Goal: Information Seeking & Learning: Learn about a topic

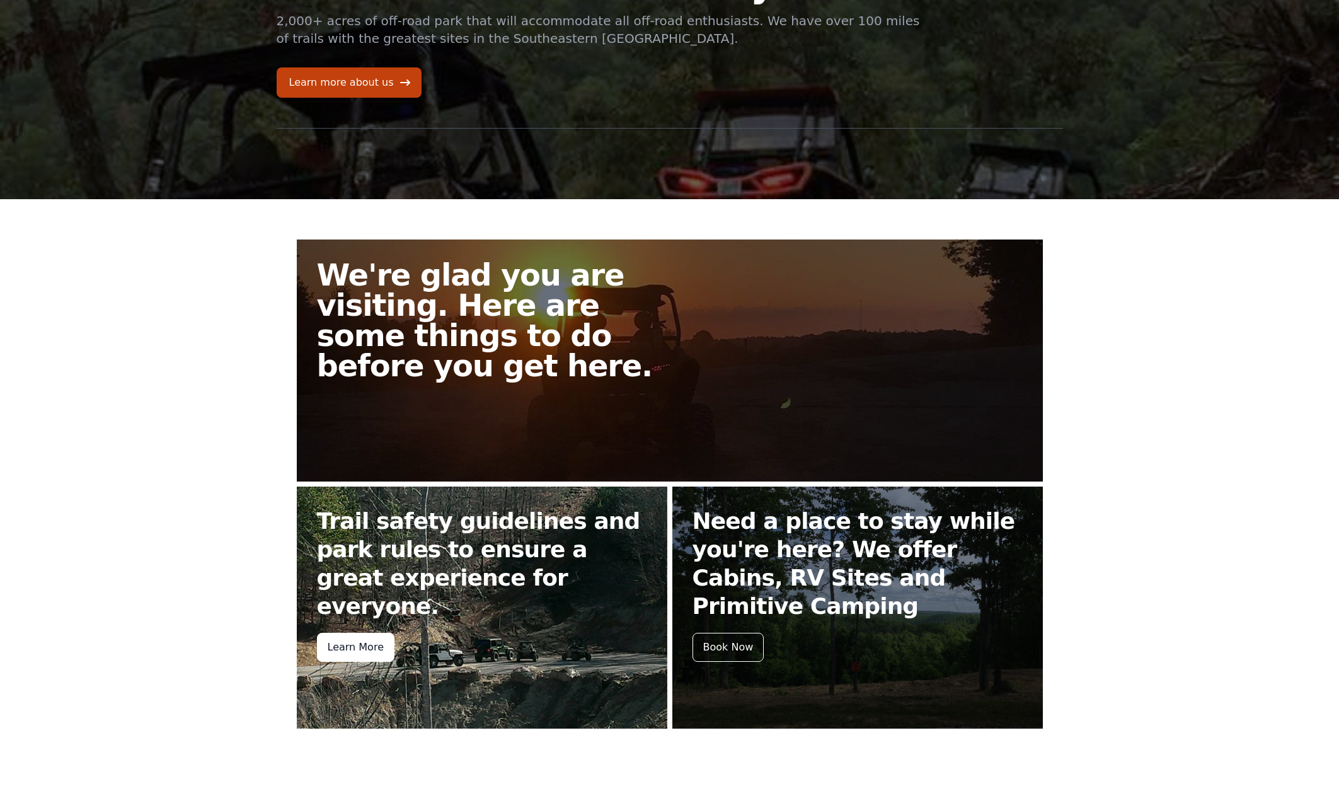
scroll to position [117, 0]
click at [361, 632] on div "Learn More" at bounding box center [356, 646] width 78 height 29
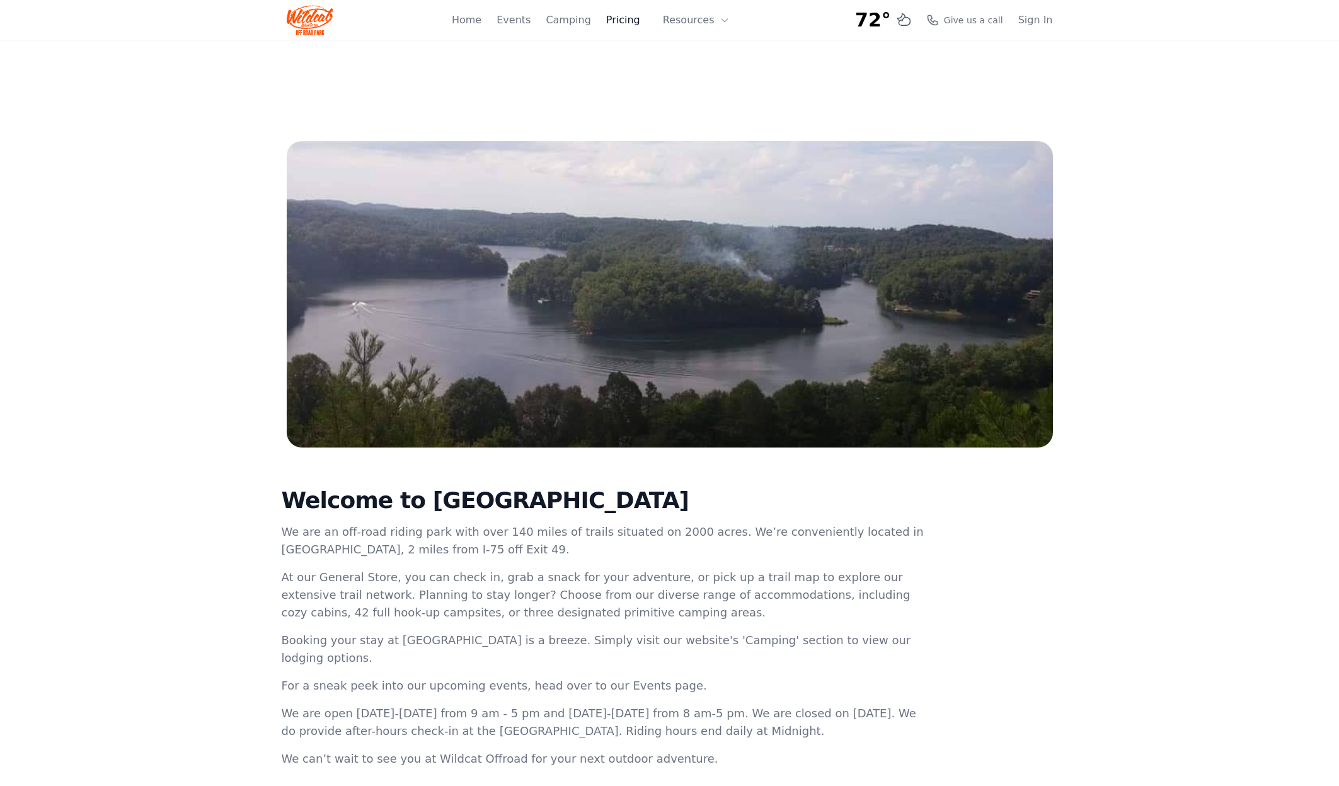
click at [634, 23] on link "Pricing" at bounding box center [623, 20] width 34 height 15
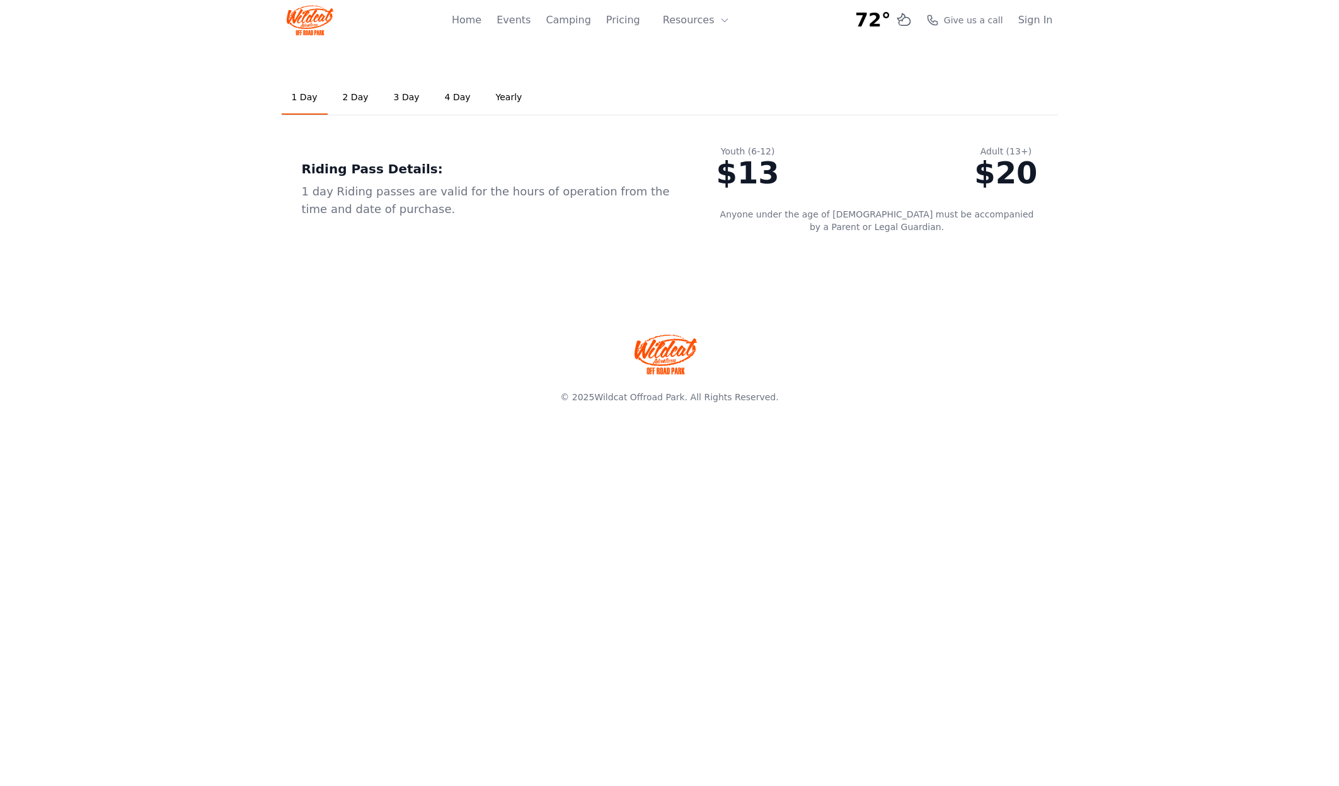
click at [360, 103] on link "2 Day" at bounding box center [356, 98] width 46 height 34
click at [398, 102] on link "3 Day" at bounding box center [407, 98] width 46 height 34
click at [450, 101] on link "4 Day" at bounding box center [458, 98] width 46 height 34
click at [402, 99] on link "3 Day" at bounding box center [407, 98] width 46 height 34
click at [574, 22] on link "Camping" at bounding box center [568, 20] width 45 height 15
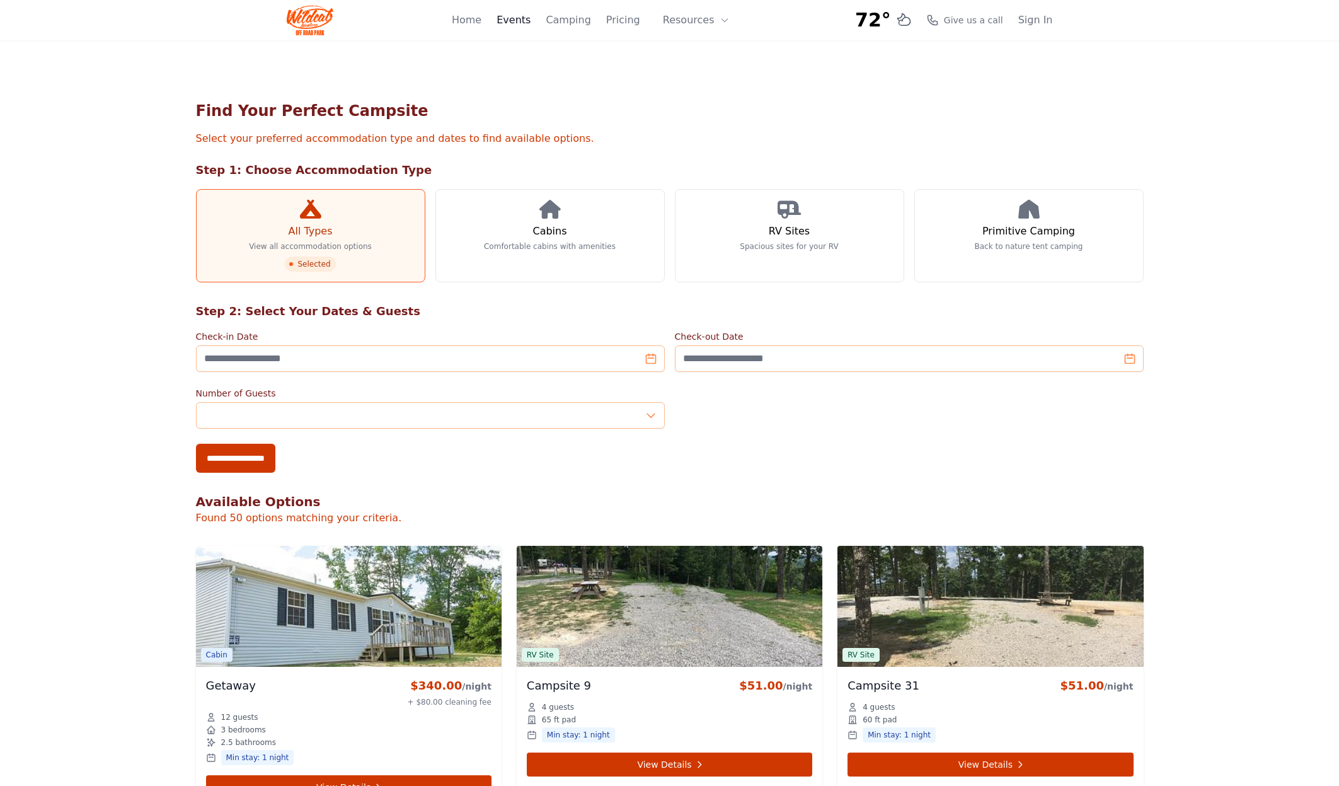
click at [526, 27] on link "Events" at bounding box center [514, 20] width 34 height 15
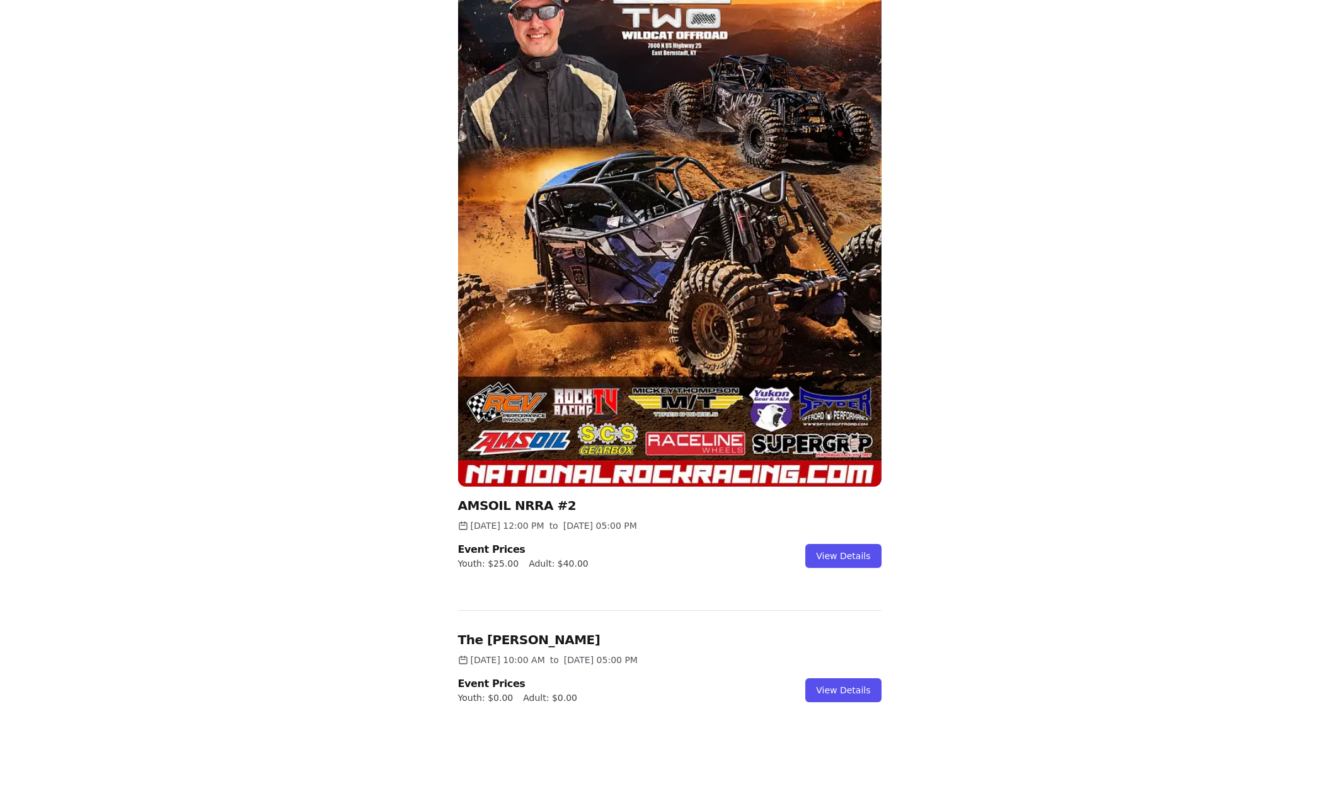
scroll to position [370, 0]
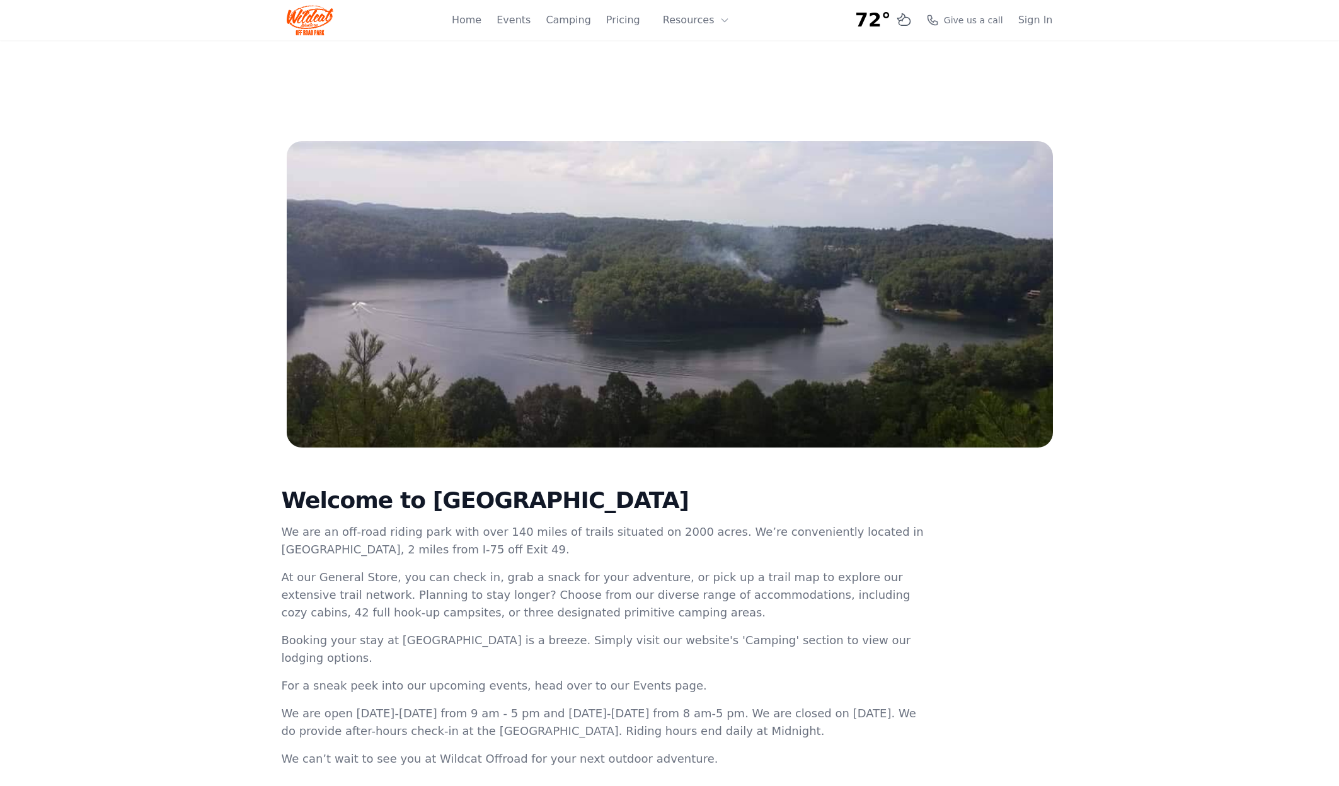
scroll to position [117, 0]
